Goal: Find specific page/section: Find specific page/section

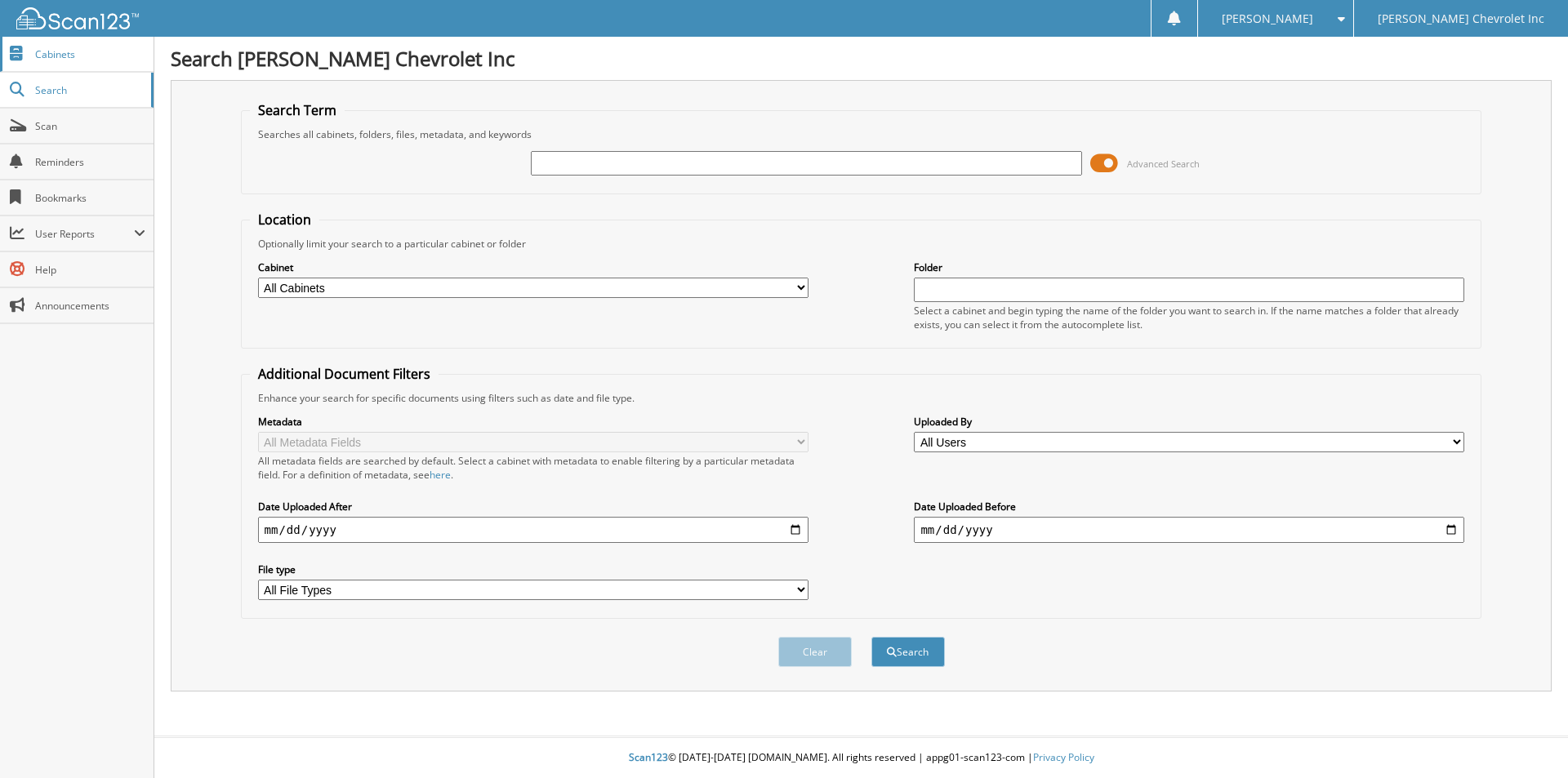
click at [99, 67] on link "Cabinets" at bounding box center [77, 55] width 153 height 35
type input "0019139"
click at [872, 637] on button "Search" at bounding box center [908, 652] width 73 height 30
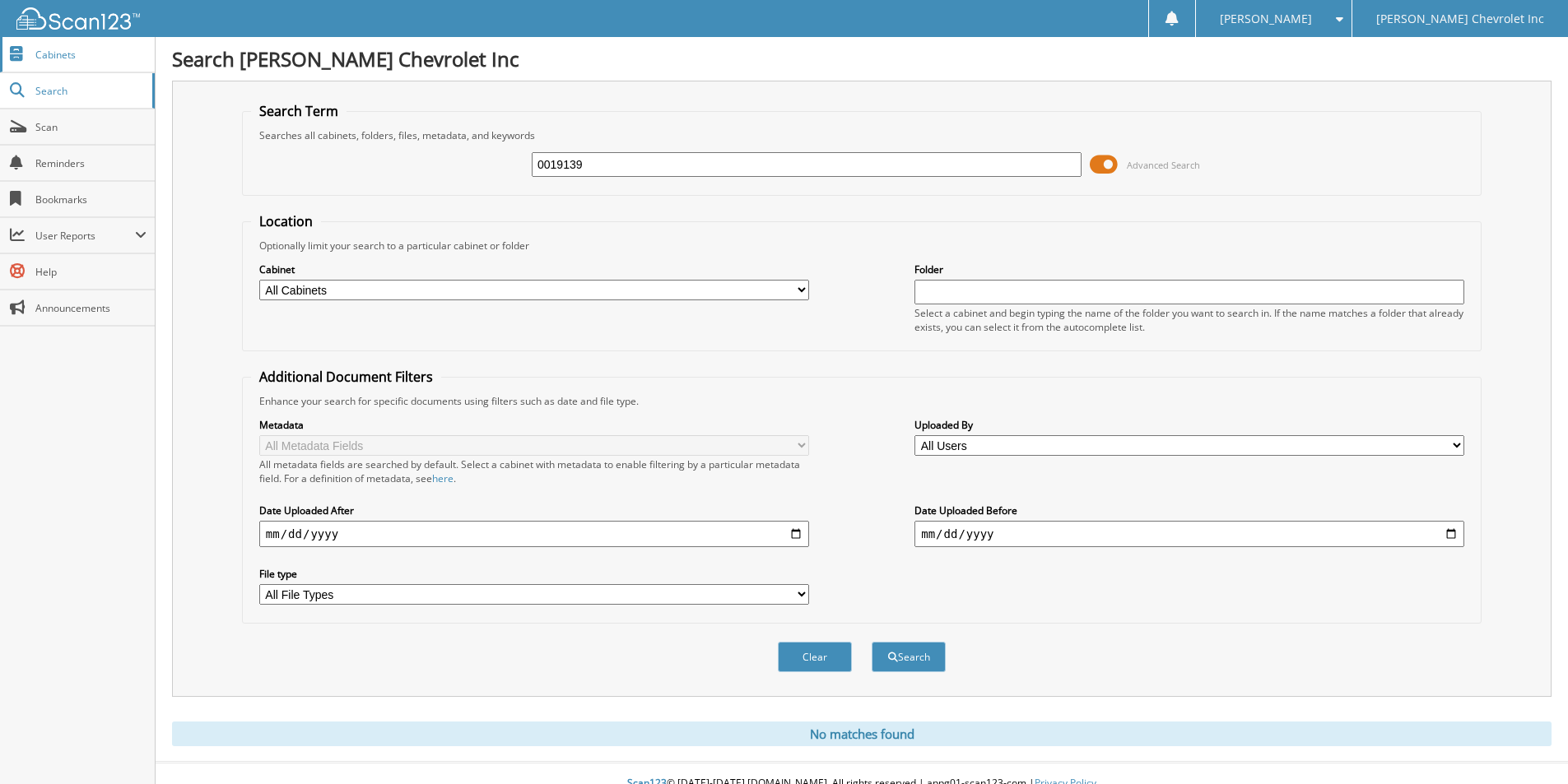
click at [85, 49] on span "Cabinets" at bounding box center [91, 55] width 111 height 14
